Goal: Find contact information: Find contact information

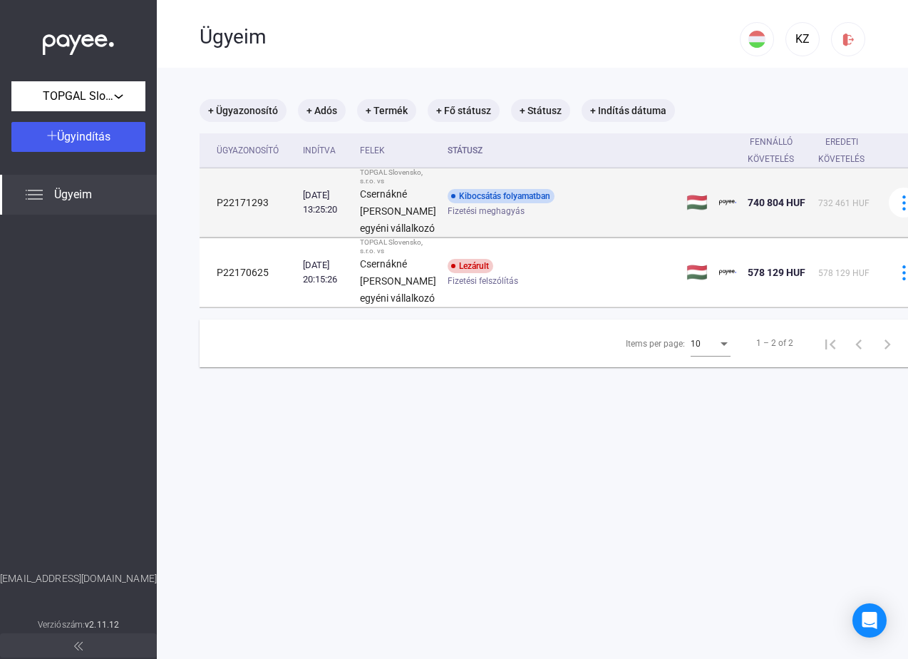
click at [458, 203] on div "Kibocsátás folyamatban" at bounding box center [501, 196] width 107 height 14
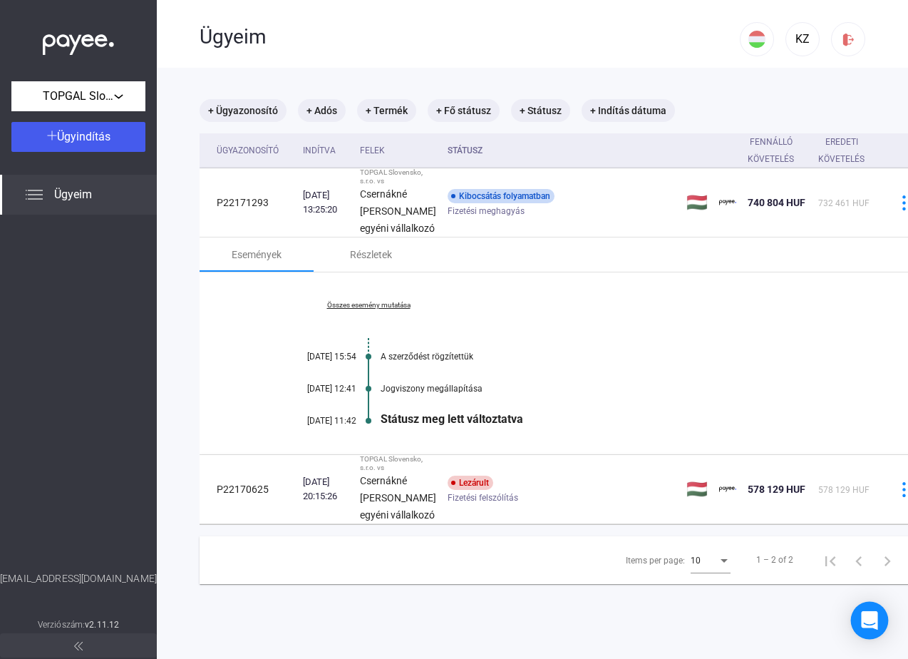
click at [869, 624] on icon "Open Intercom Messenger" at bounding box center [869, 620] width 19 height 19
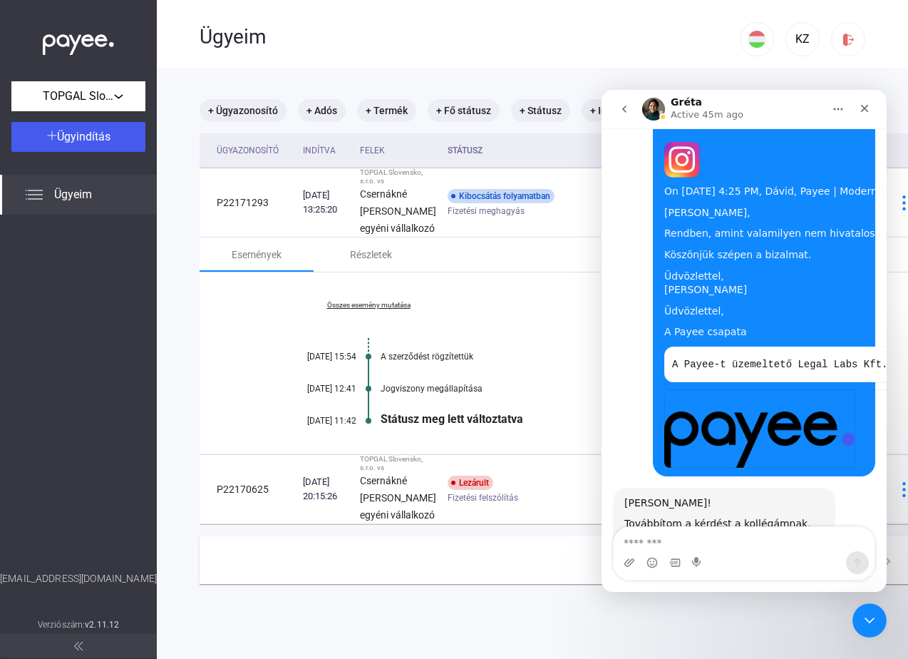
scroll to position [3148, 0]
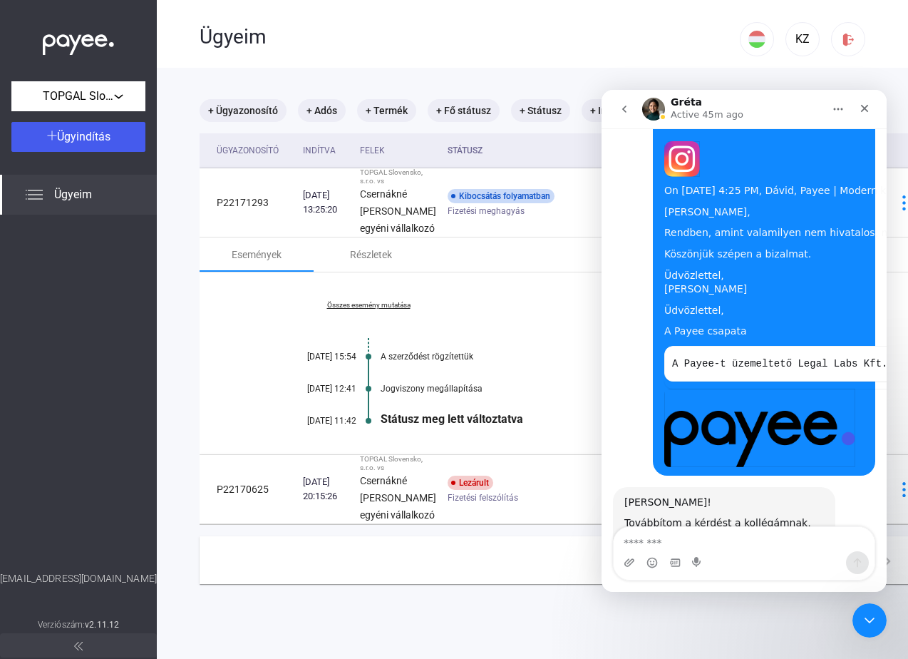
click at [675, 536] on textarea "Message…" at bounding box center [744, 539] width 261 height 24
click at [659, 540] on textarea "Message…" at bounding box center [744, 539] width 261 height 24
click at [661, 532] on textarea "Message…" at bounding box center [744, 539] width 261 height 24
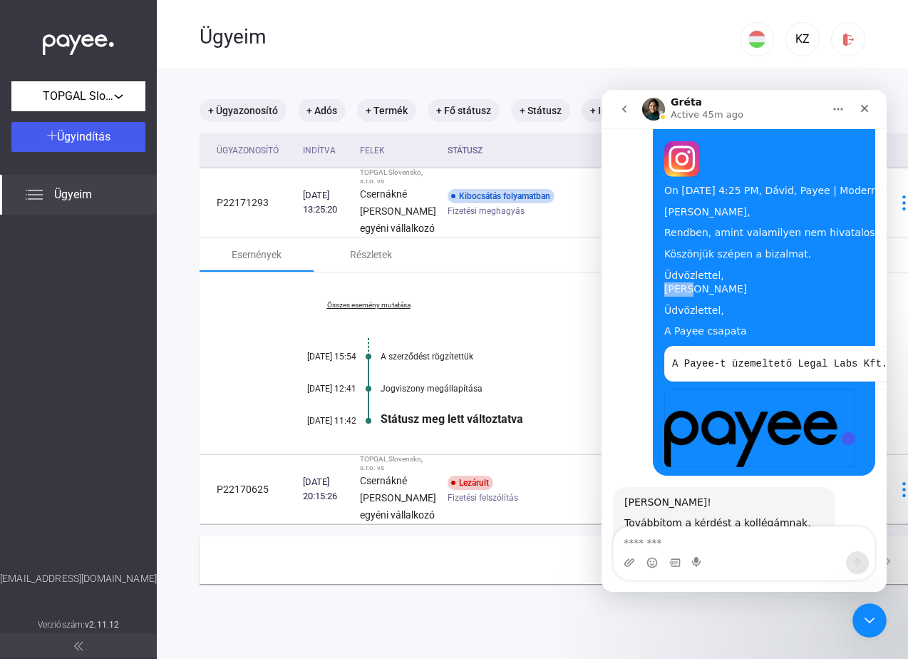
copy div "[PERSON_NAME]"
